Goal: Information Seeking & Learning: Learn about a topic

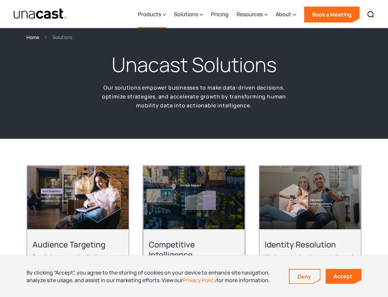
click at [160, 16] on div "Products" at bounding box center [149, 14] width 23 height 8
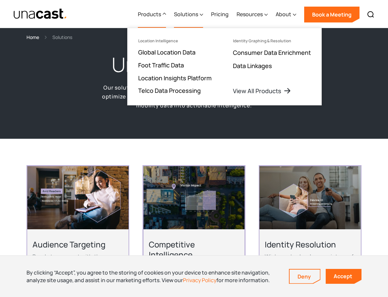
click at [196, 15] on div "Solutions" at bounding box center [186, 14] width 24 height 8
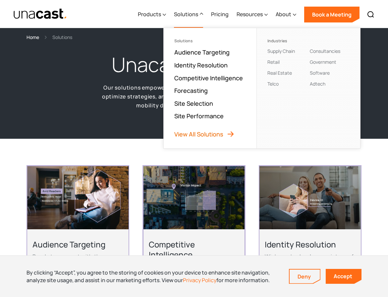
click at [201, 134] on link "View All Solutions" at bounding box center [204, 134] width 60 height 8
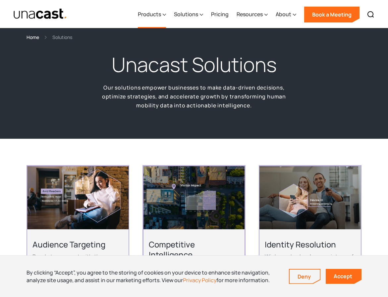
click at [150, 14] on div "Products" at bounding box center [149, 14] width 23 height 8
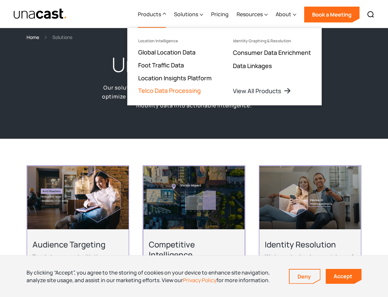
click at [172, 91] on link "Telco Data Processing" at bounding box center [169, 91] width 63 height 8
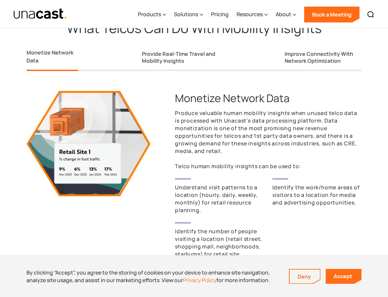
scroll to position [564, 0]
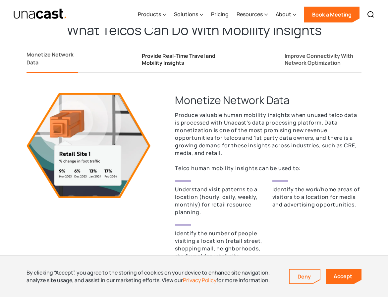
click at [167, 65] on div "Provide Real-Time Travel and Mobility Insights" at bounding box center [181, 60] width 79 height 14
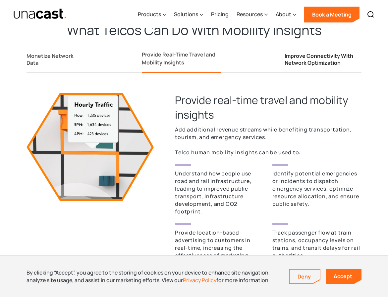
click at [293, 57] on div "Improve Connectivity With Network Optimization" at bounding box center [322, 60] width 77 height 14
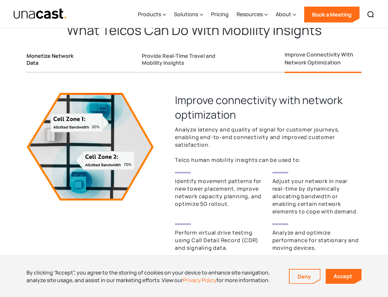
click at [46, 59] on div "Monetize Network Data" at bounding box center [52, 60] width 52 height 14
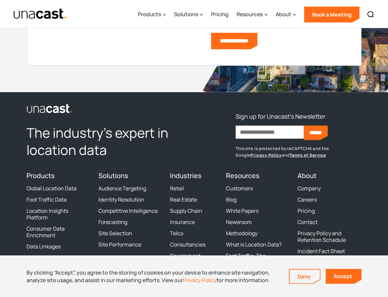
scroll to position [1916, 0]
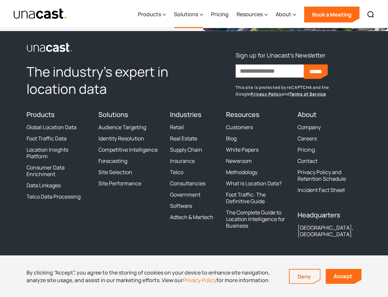
click at [189, 15] on div "Solutions" at bounding box center [186, 14] width 24 height 8
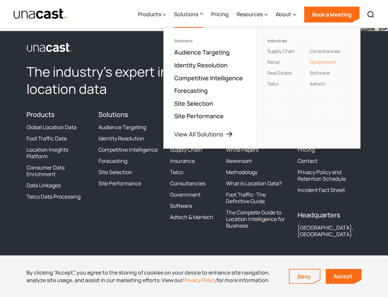
click at [316, 63] on link "Government" at bounding box center [322, 62] width 26 height 6
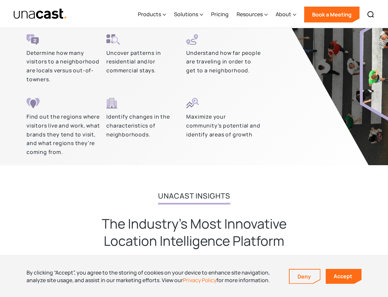
scroll to position [1405, 0]
